Goal: Task Accomplishment & Management: Use online tool/utility

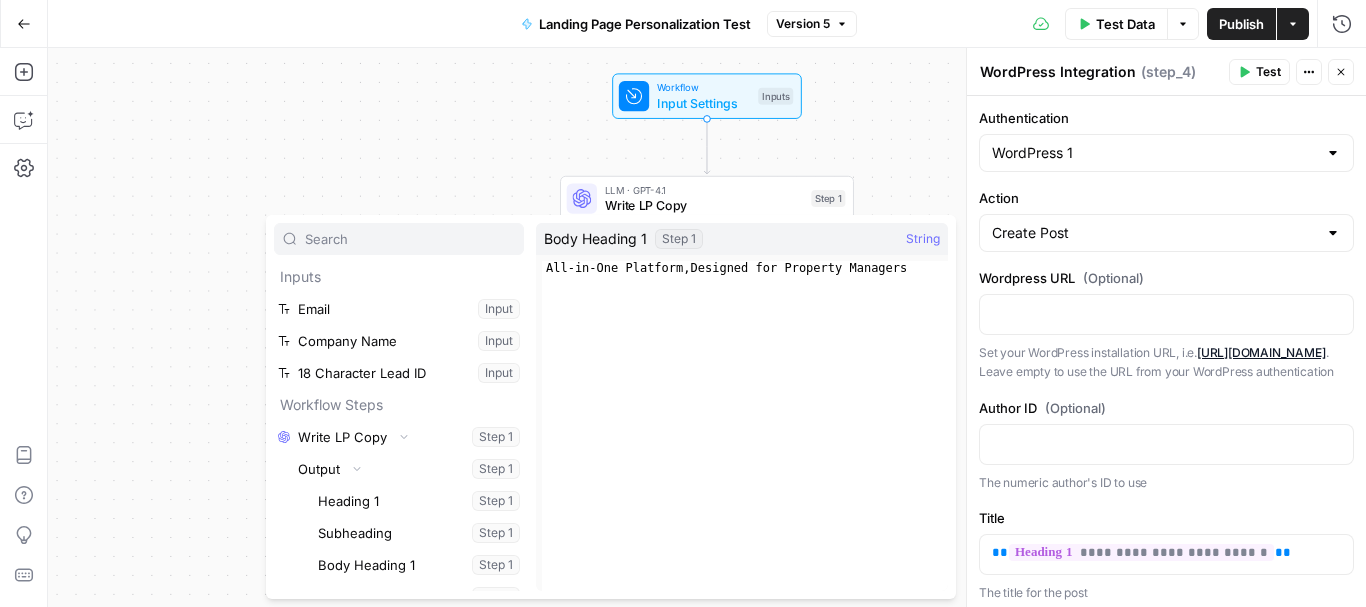
scroll to position [338, 0]
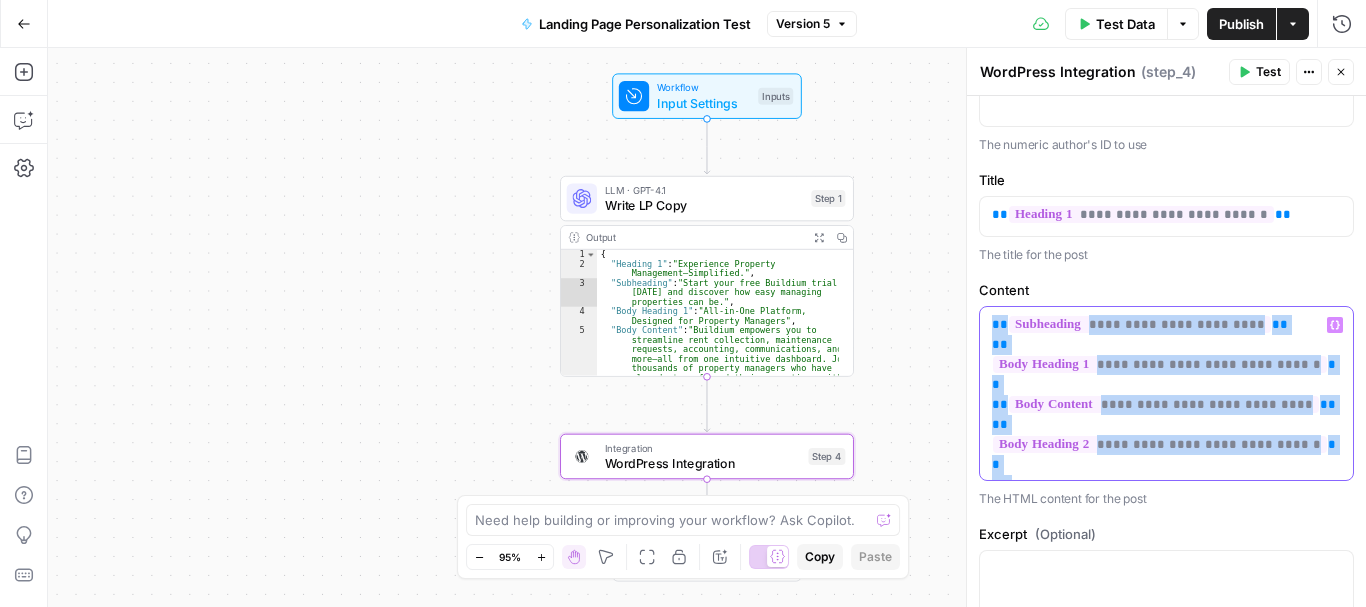
drag, startPoint x: 1321, startPoint y: 424, endPoint x: 982, endPoint y: 331, distance: 351.4
click at [982, 331] on div "**********" at bounding box center [1166, 393] width 373 height 173
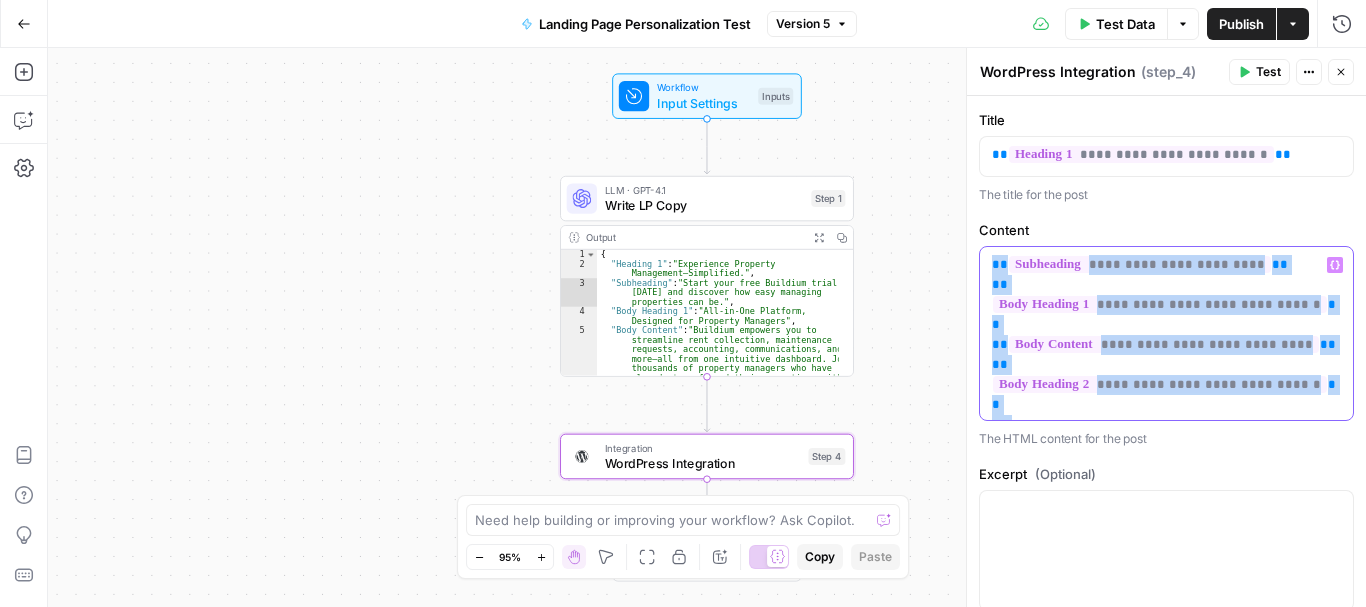
scroll to position [399, 0]
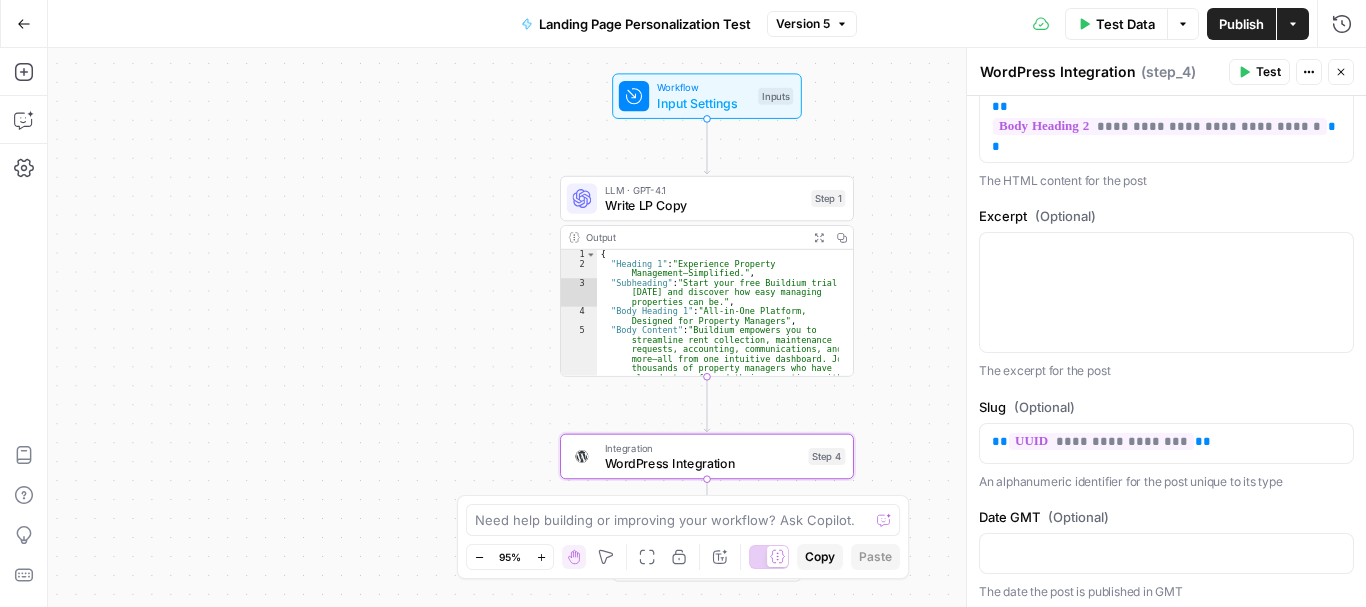
scroll to position [657, 0]
click at [1134, 432] on span "**********" at bounding box center [1101, 440] width 185 height 17
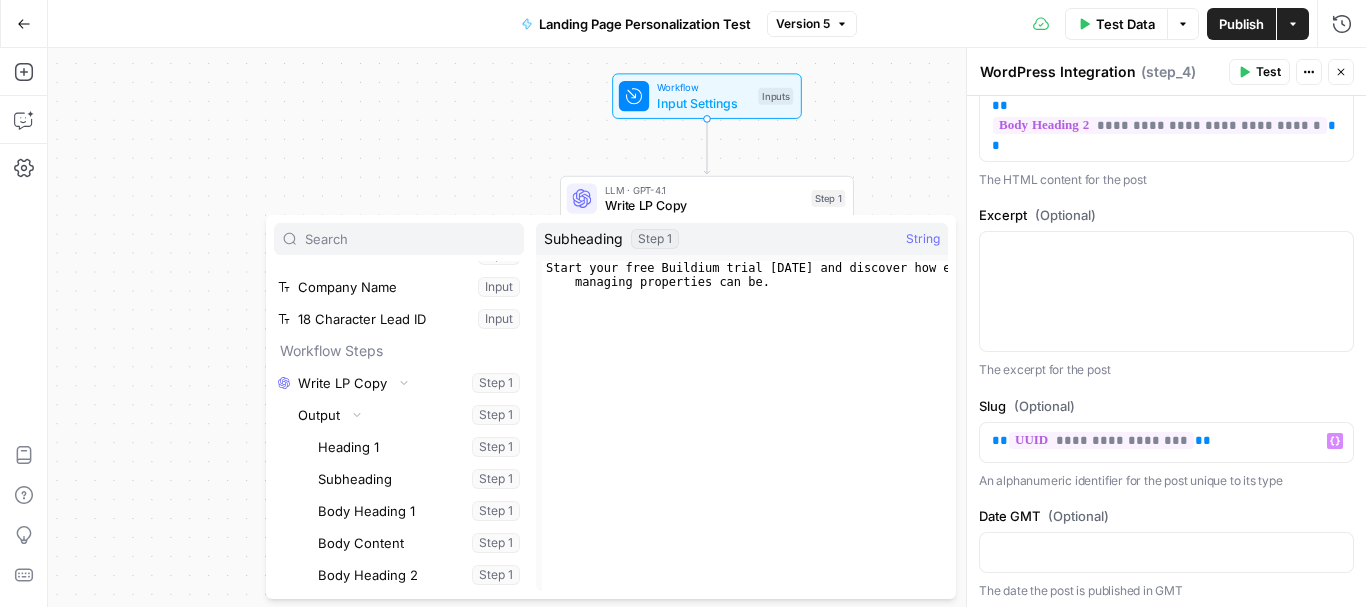
scroll to position [118, 0]
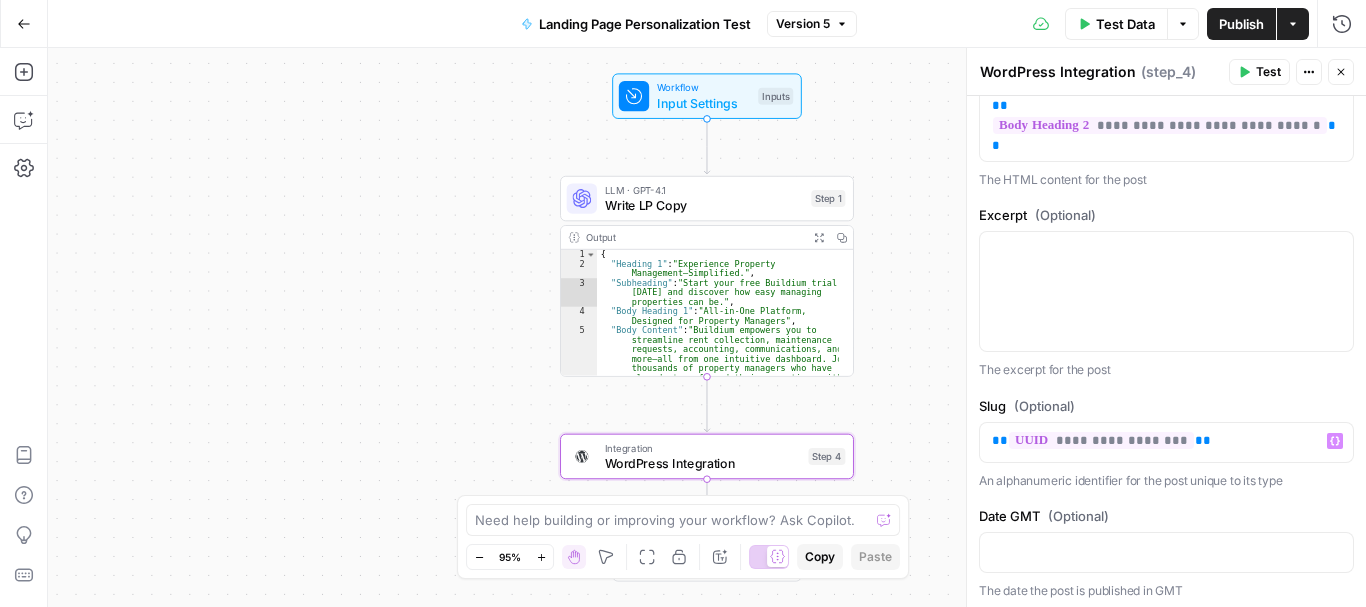
click at [1216, 356] on div "**********" at bounding box center [1166, 562] width 399 height 2247
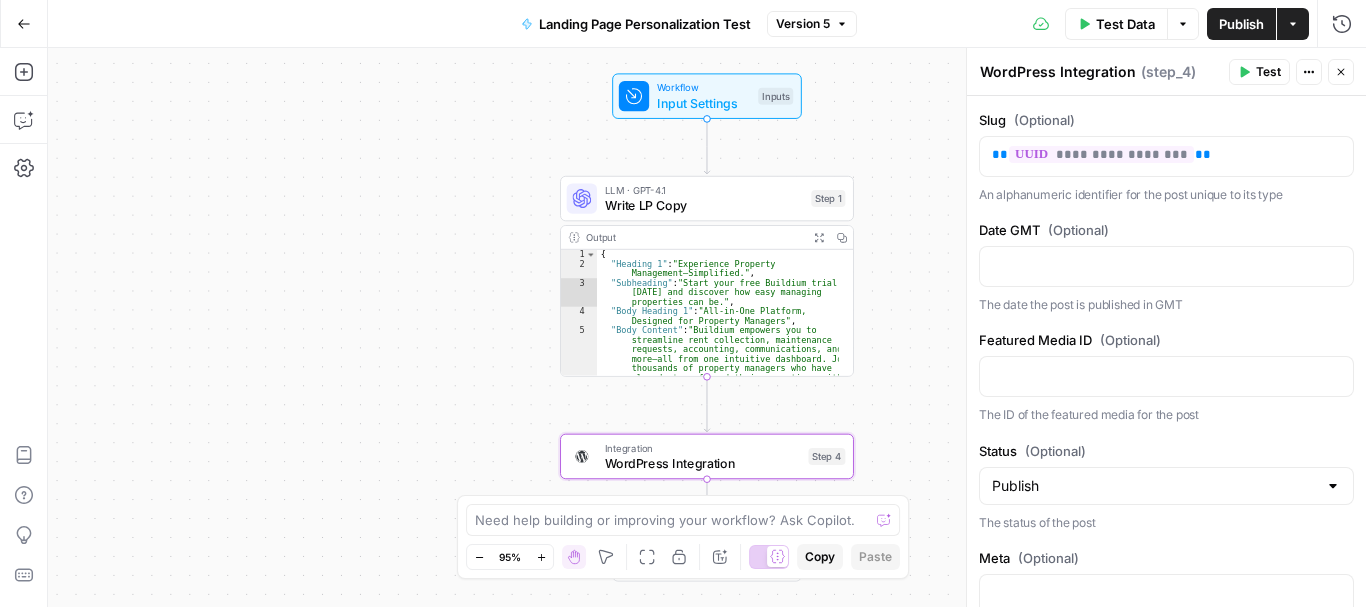
scroll to position [944, 0]
click at [1327, 256] on button "Variables Menu" at bounding box center [1335, 264] width 16 height 16
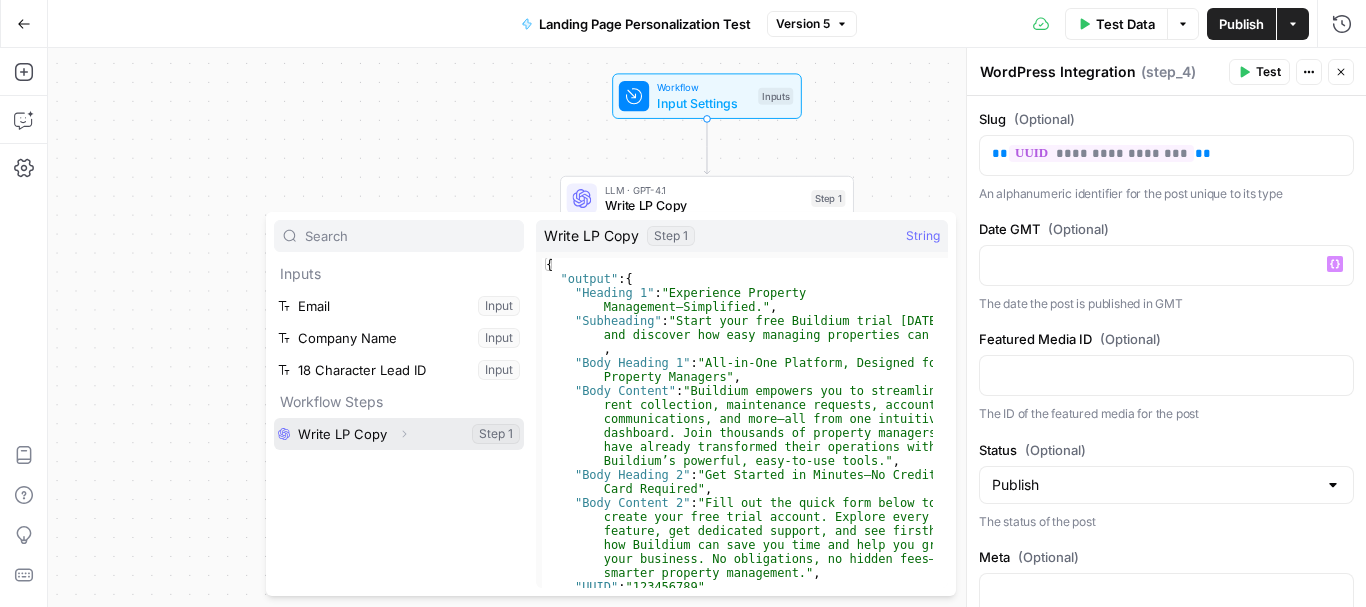
click at [401, 436] on icon "button" at bounding box center [404, 434] width 12 height 12
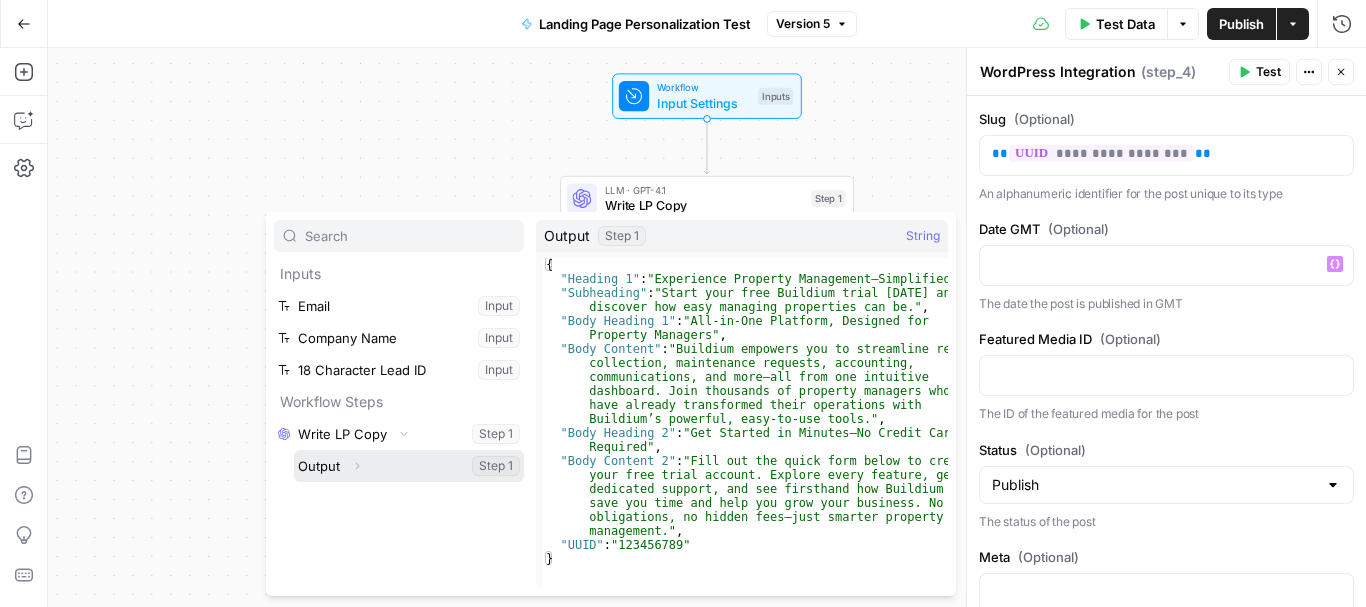
click at [357, 460] on icon "button" at bounding box center [357, 466] width 12 height 12
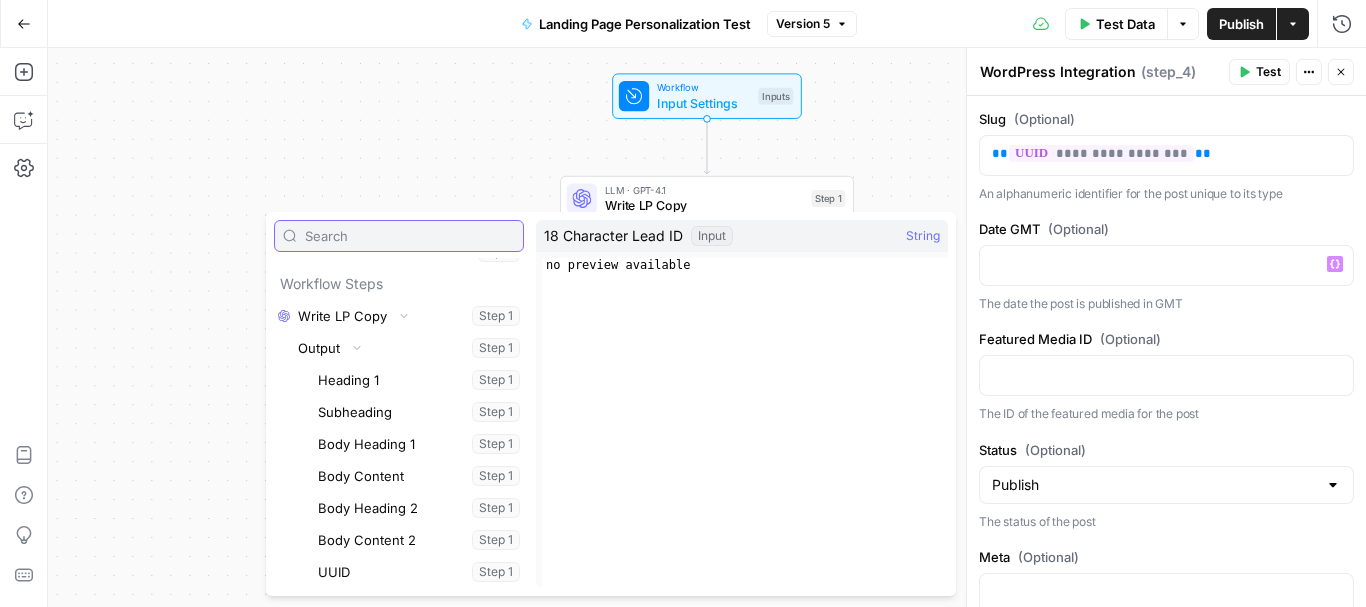
click at [338, 243] on input "text" at bounding box center [410, 236] width 210 height 20
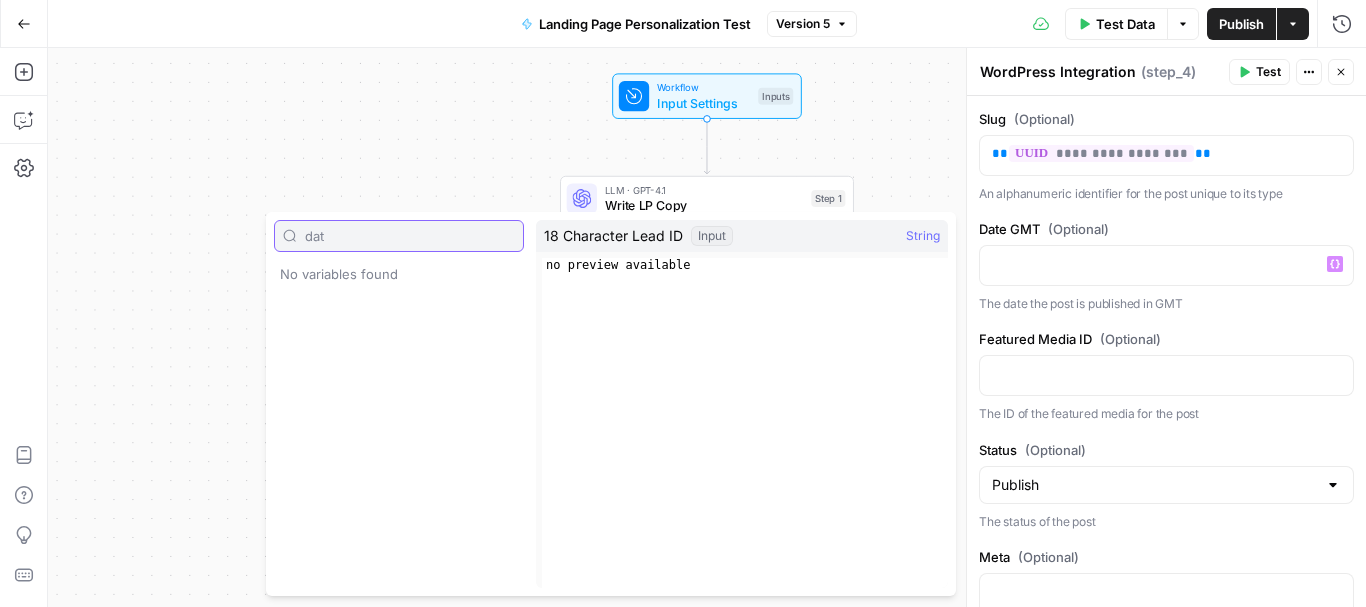
type input "date"
drag, startPoint x: 335, startPoint y: 240, endPoint x: 278, endPoint y: 234, distance: 57.3
click at [278, 234] on div "date" at bounding box center [399, 236] width 250 height 32
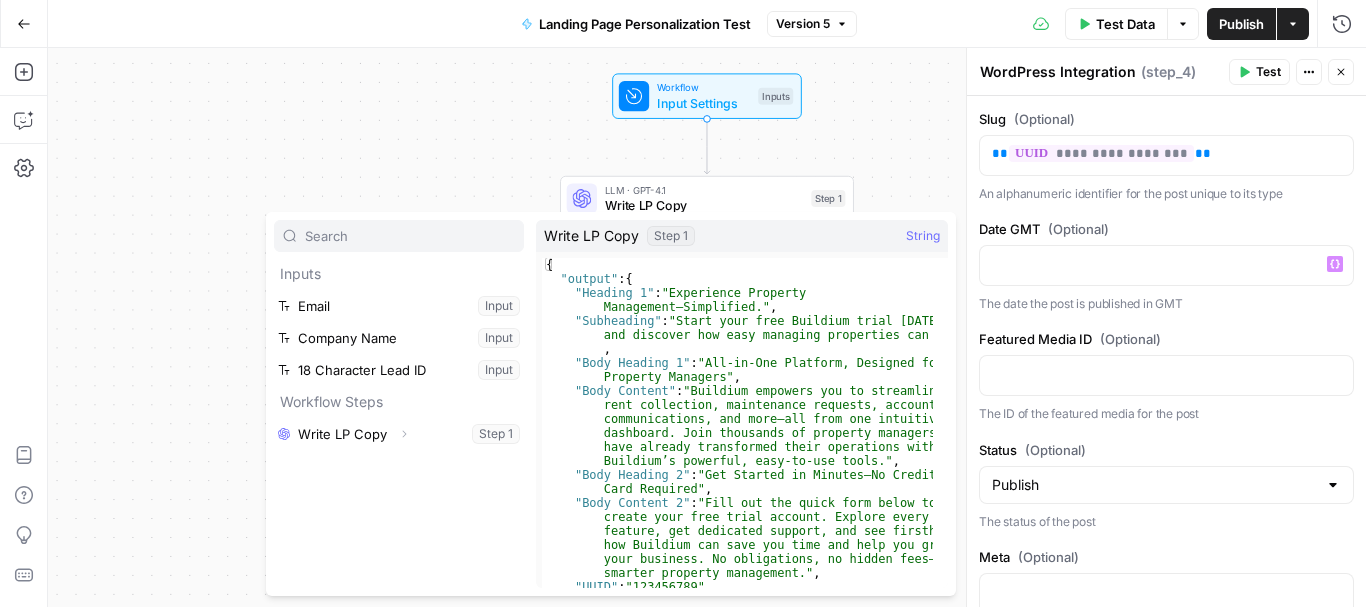
click at [1213, 289] on div "**********" at bounding box center [1166, 275] width 399 height 2247
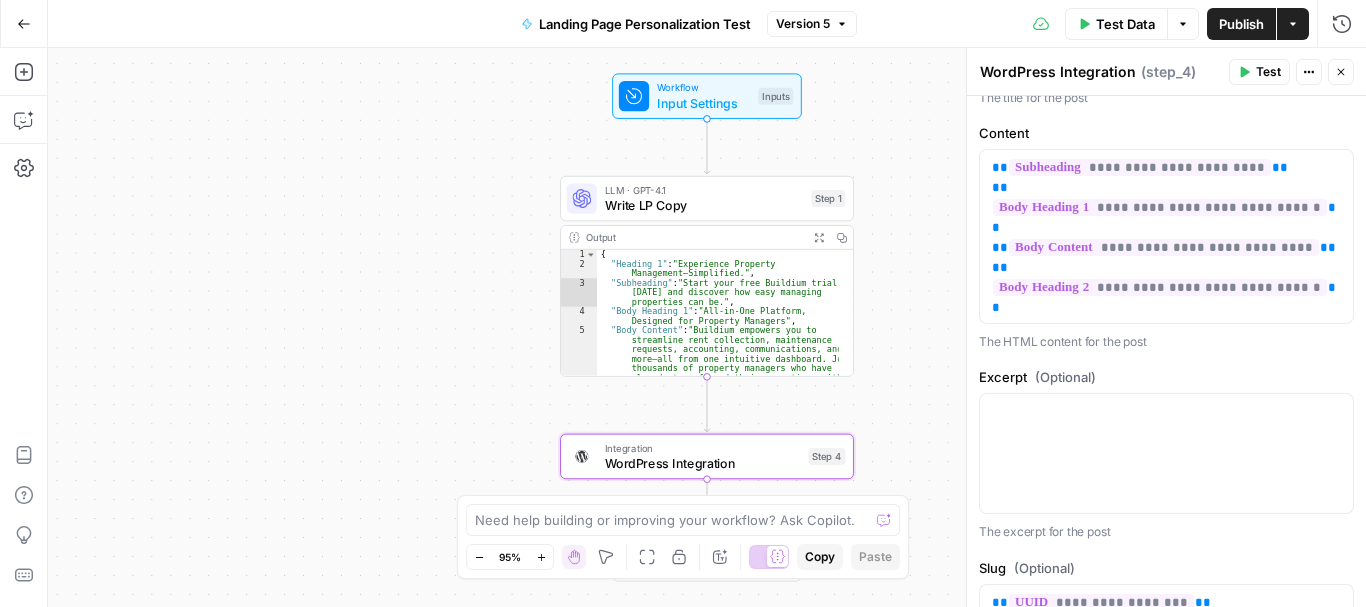
scroll to position [496, 0]
click at [756, 468] on span "WordPress Integration" at bounding box center [703, 463] width 196 height 19
click at [649, 477] on div "Integration WordPress Integration Step 4 Copy step Delete step Add Note Test" at bounding box center [707, 457] width 294 height 46
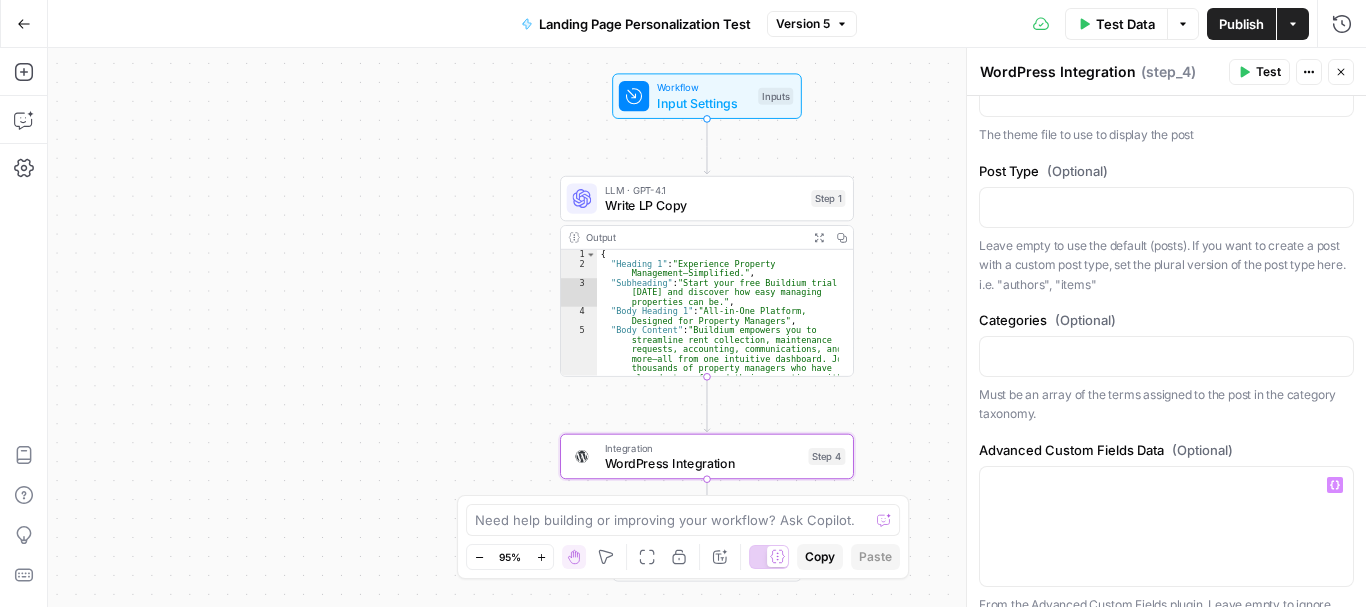
scroll to position [1630, 0]
click at [1330, 481] on icon "button" at bounding box center [1335, 486] width 10 height 10
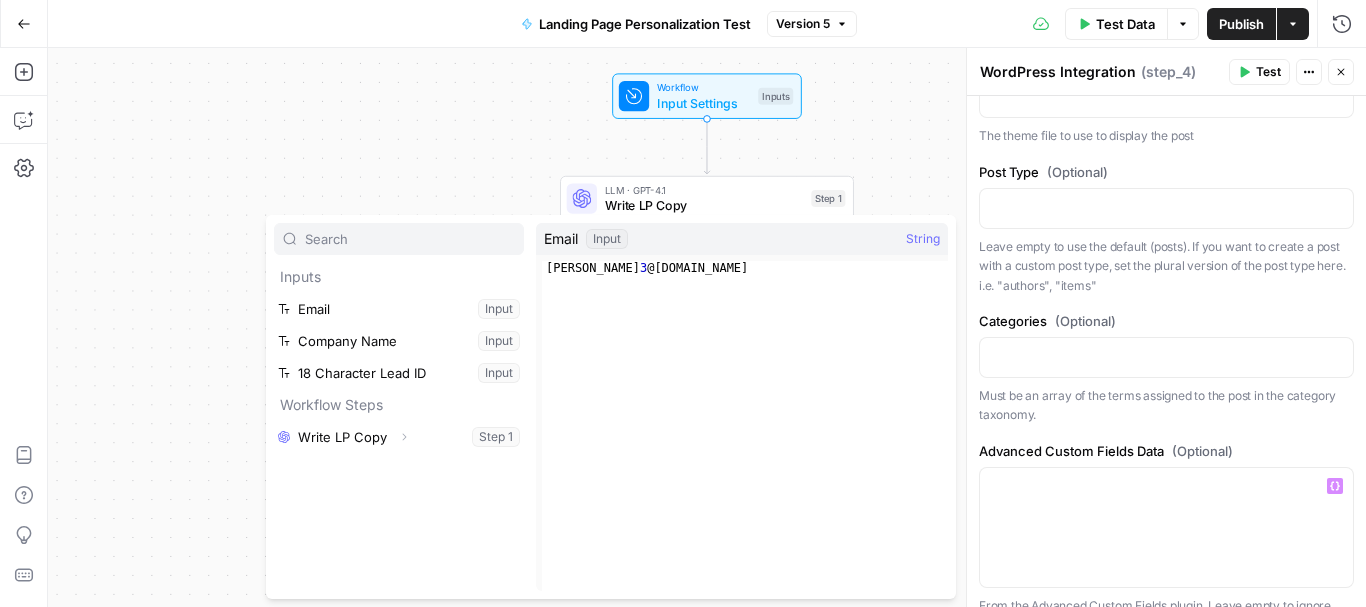
click at [1177, 311] on label "Categories (Optional)" at bounding box center [1166, 321] width 375 height 20
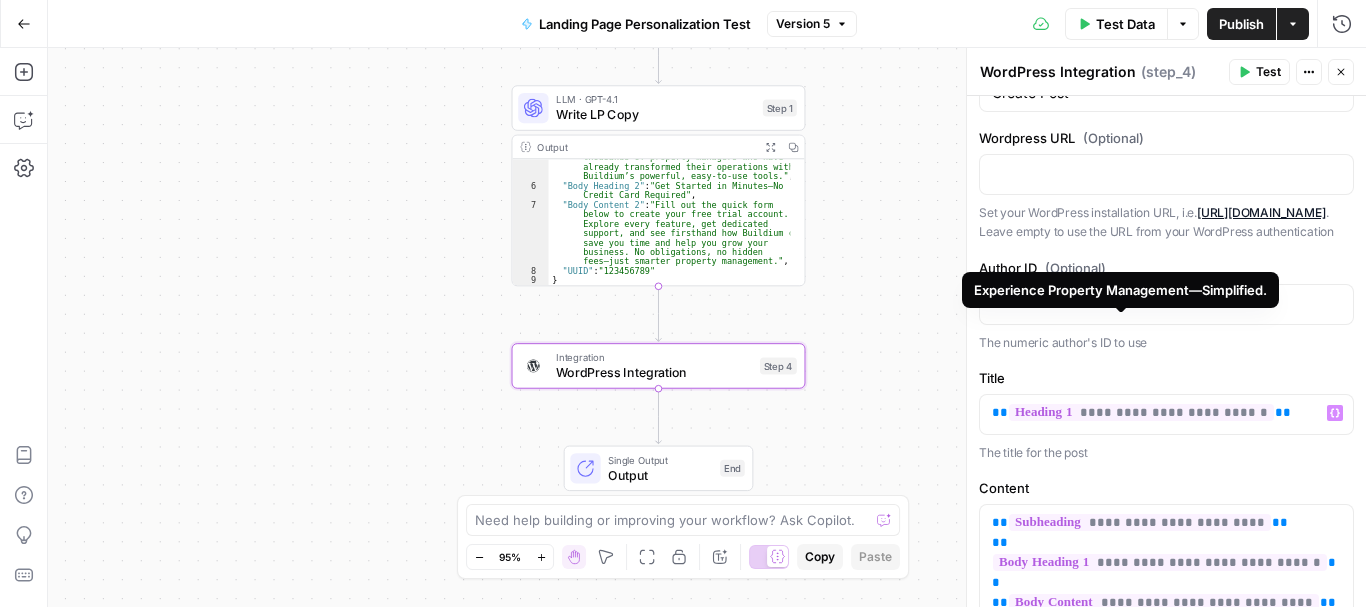
scroll to position [0, 0]
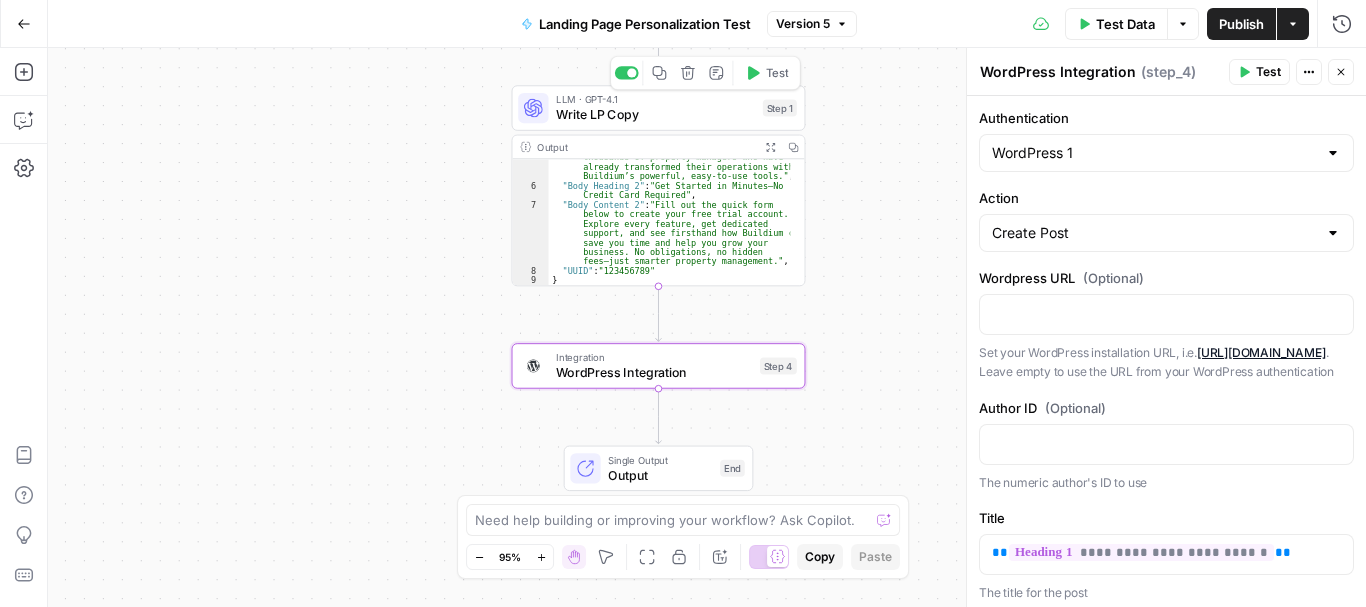
click at [648, 117] on span "Write LP Copy" at bounding box center [655, 114] width 199 height 19
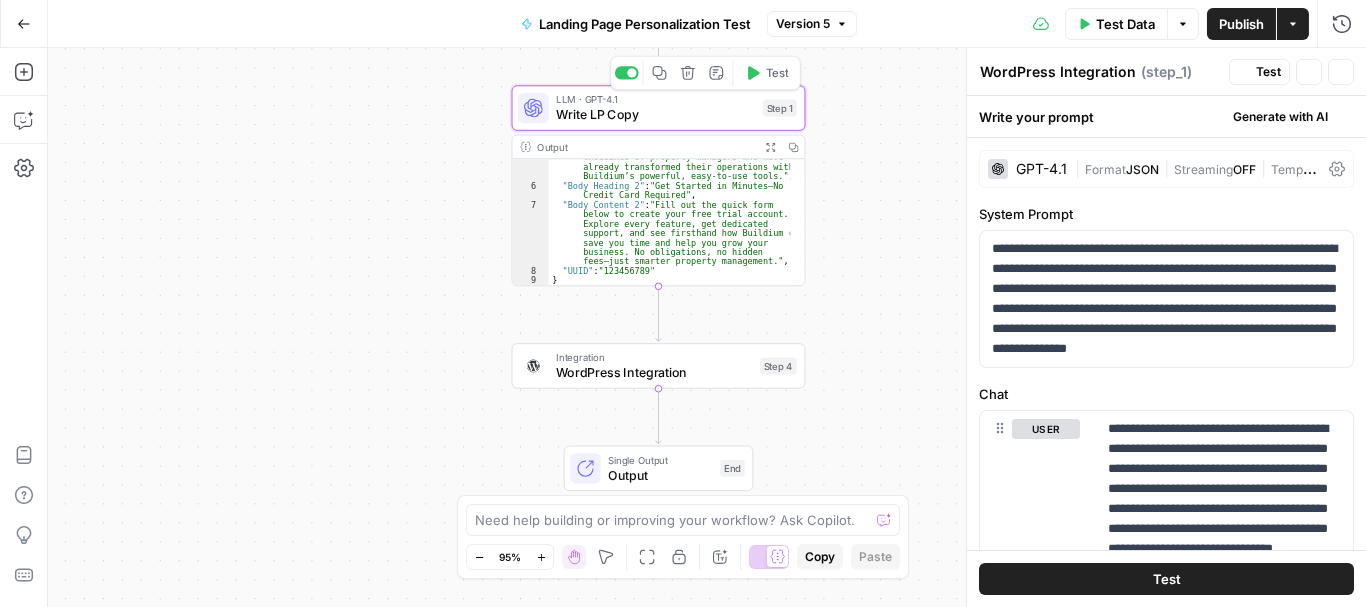
type textarea "Write LP Copy"
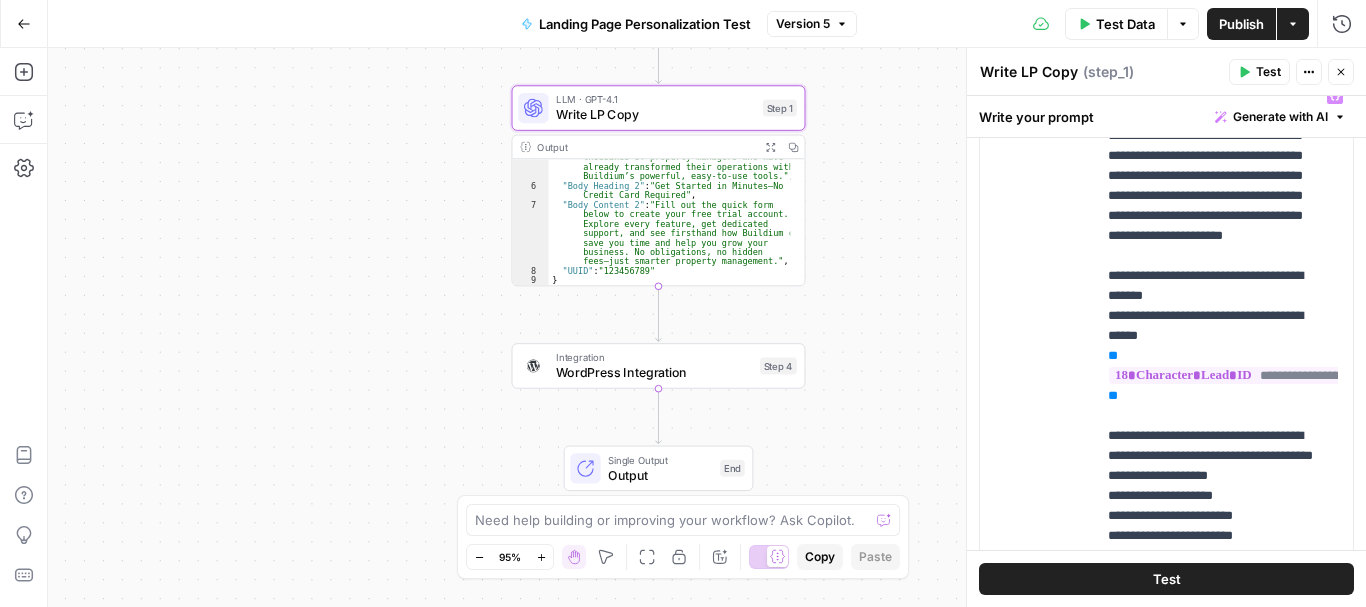
scroll to position [352, 0]
click at [1179, 369] on p "**********" at bounding box center [1217, 397] width 218 height 620
click at [1123, 313] on p "**********" at bounding box center [1217, 397] width 218 height 620
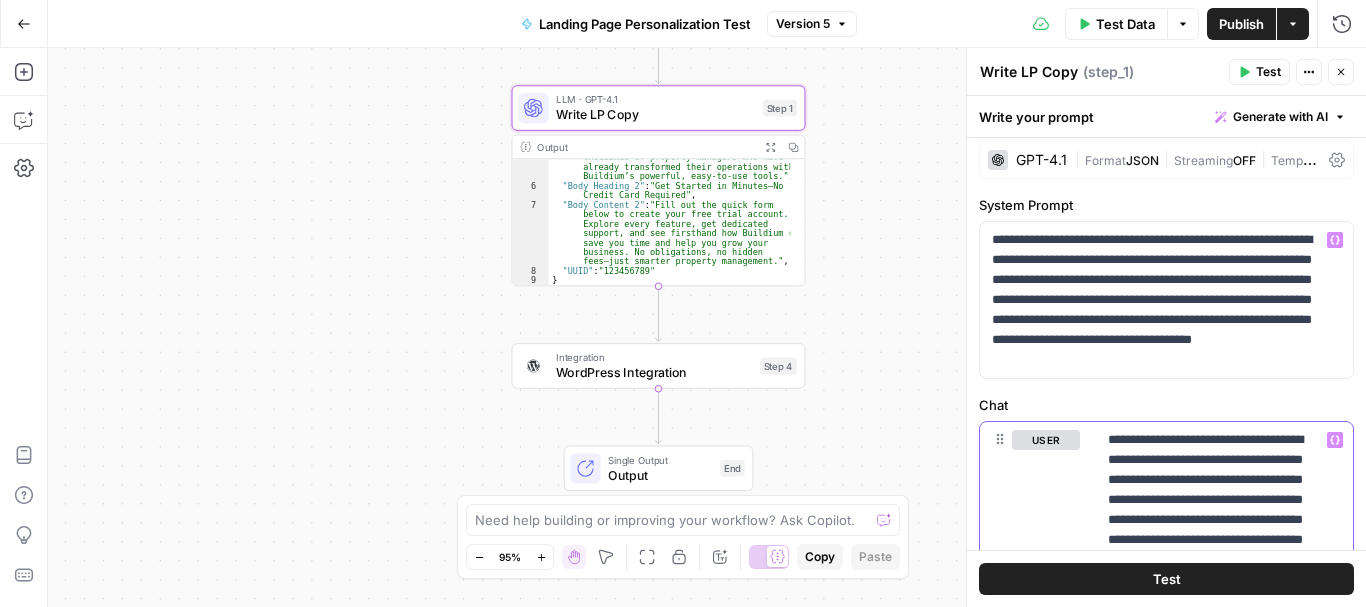
scroll to position [0, 0]
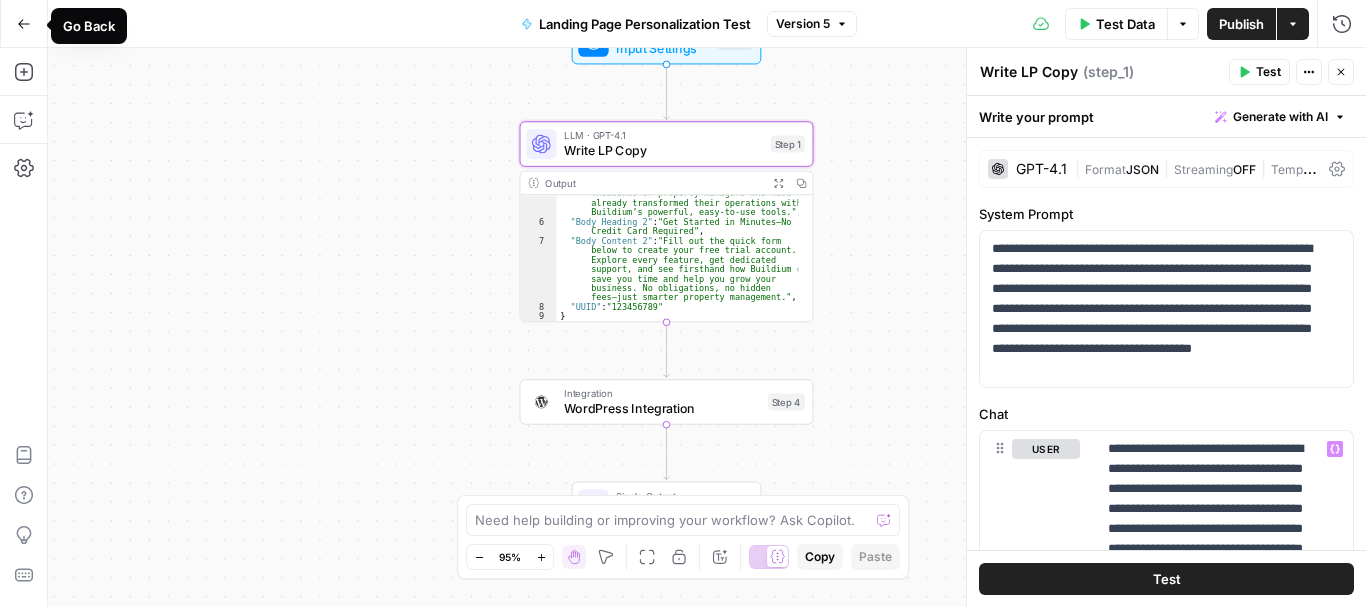
click at [12, 30] on button "Go Back" at bounding box center [24, 24] width 36 height 36
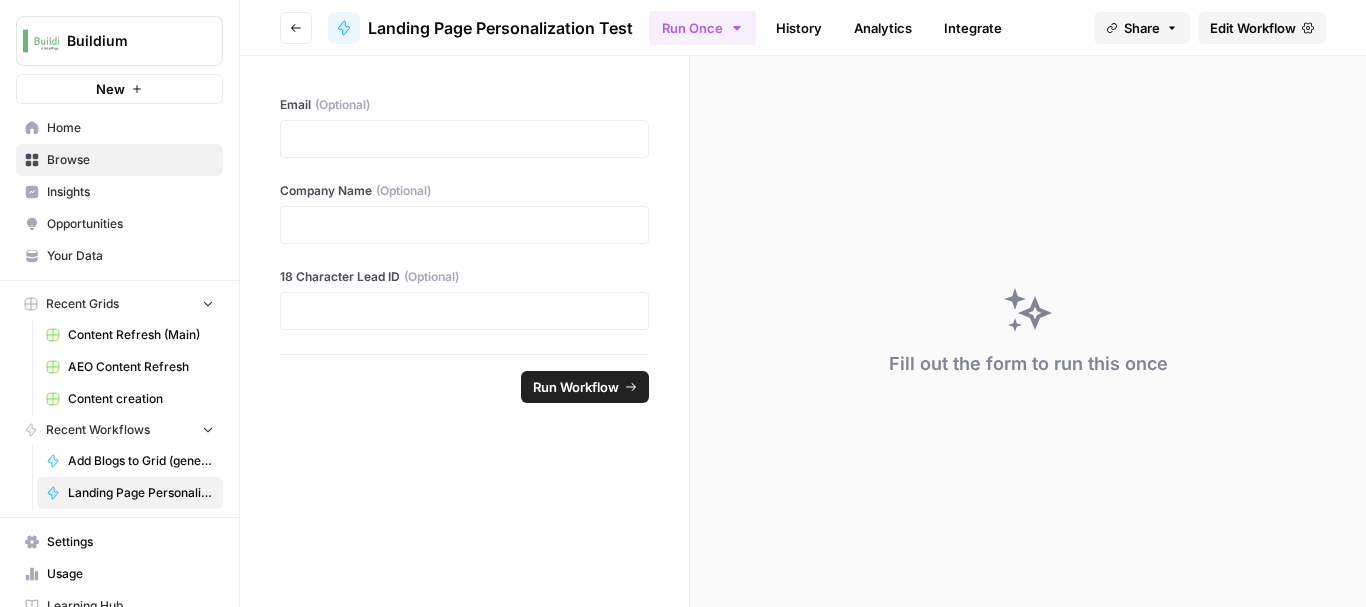
click at [77, 162] on span "Browse" at bounding box center [130, 160] width 167 height 18
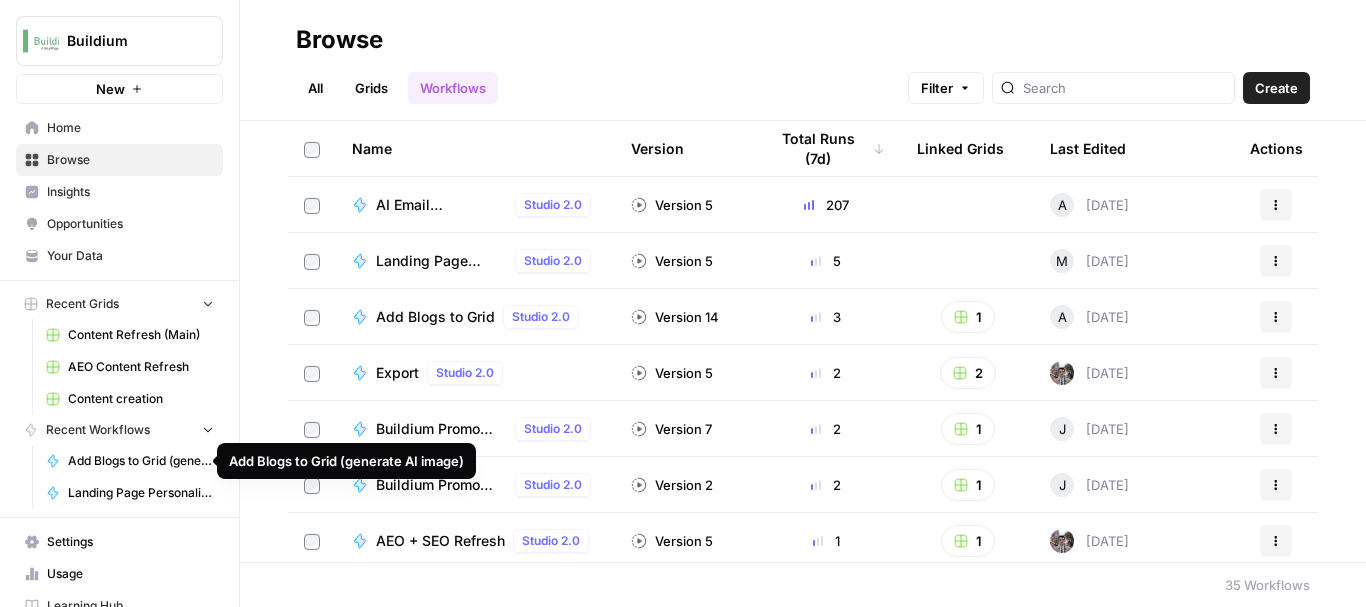
click at [128, 459] on span "Add Blogs to Grid (generate AI image)" at bounding box center [141, 461] width 146 height 18
